Goal: Information Seeking & Learning: Find specific fact

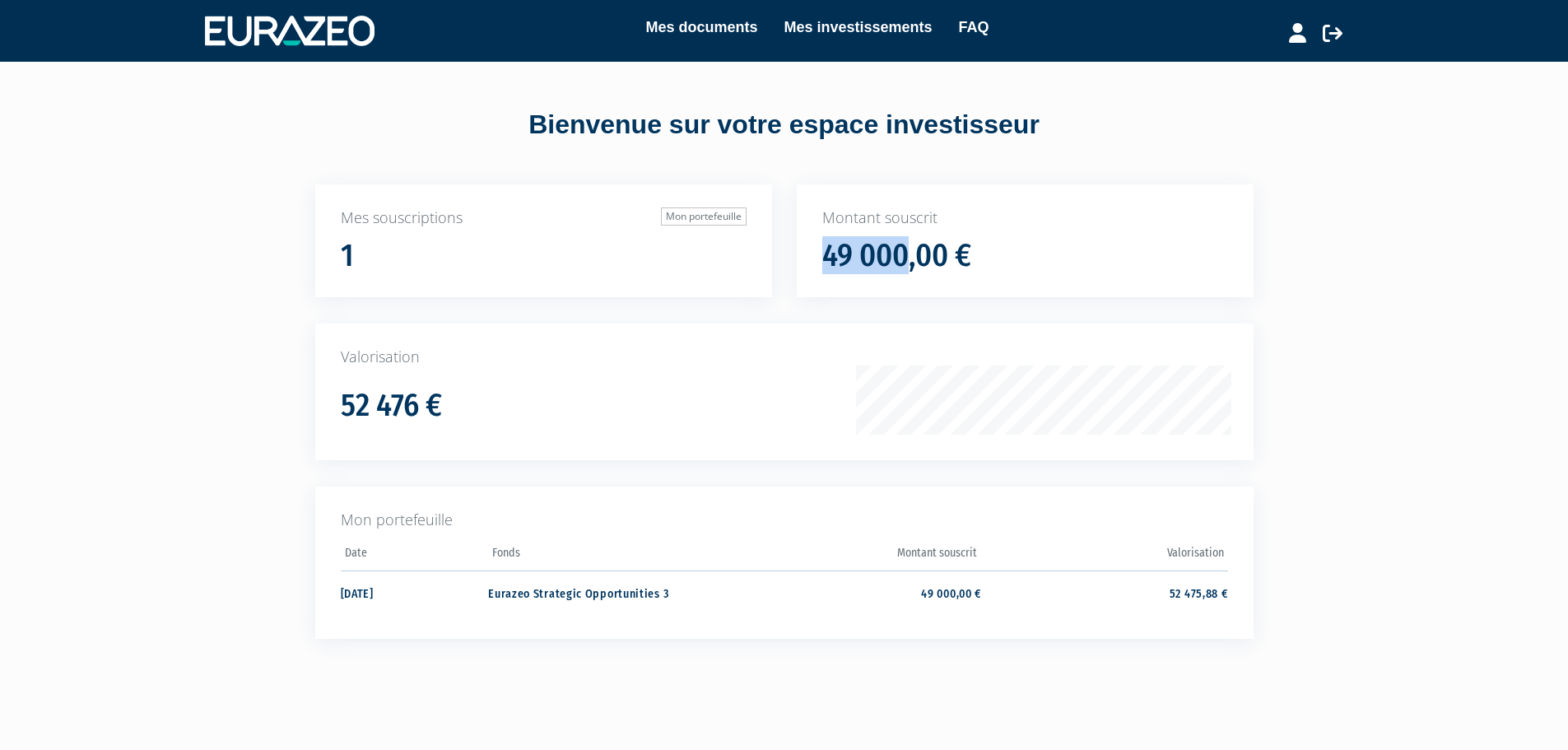
drag, startPoint x: 826, startPoint y: 252, endPoint x: 902, endPoint y: 257, distance: 76.2
click at [902, 257] on h1 "49 000,00 €" at bounding box center [896, 256] width 149 height 34
copy h1 "49 000"
drag, startPoint x: 414, startPoint y: 403, endPoint x: 316, endPoint y: 400, distance: 98.0
click at [316, 398] on div "Valorisation 52 476 €" at bounding box center [784, 391] width 939 height 136
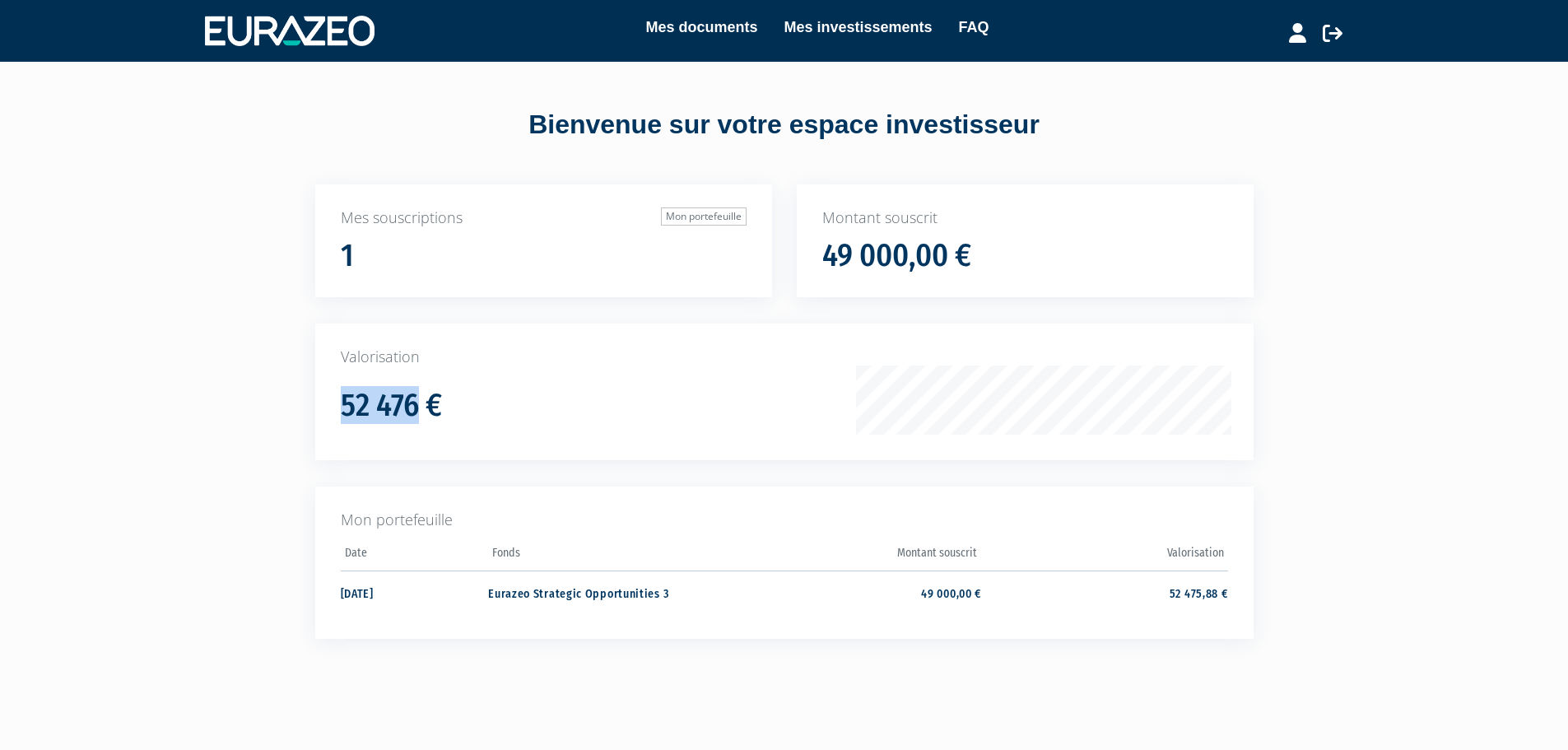
copy h1 "52 476"
click at [578, 593] on td "Eurazeo Strategic Opportunities 3" at bounding box center [612, 592] width 247 height 44
